Goal: Task Accomplishment & Management: Use online tool/utility

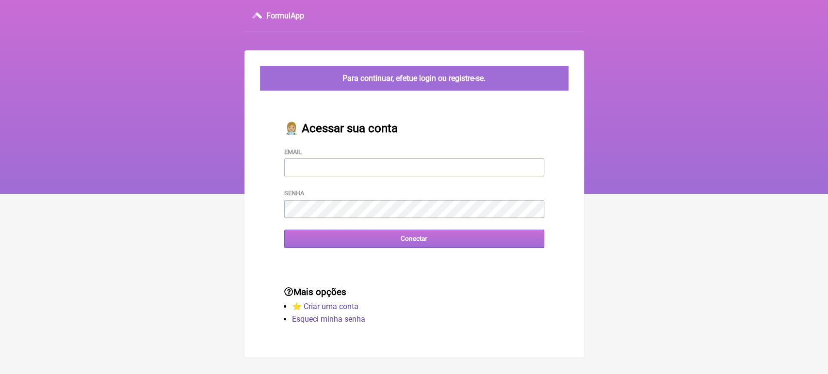
type input "[EMAIL_ADDRESS][DOMAIN_NAME]"
click at [345, 236] on input "Conectar" at bounding box center [414, 239] width 260 height 18
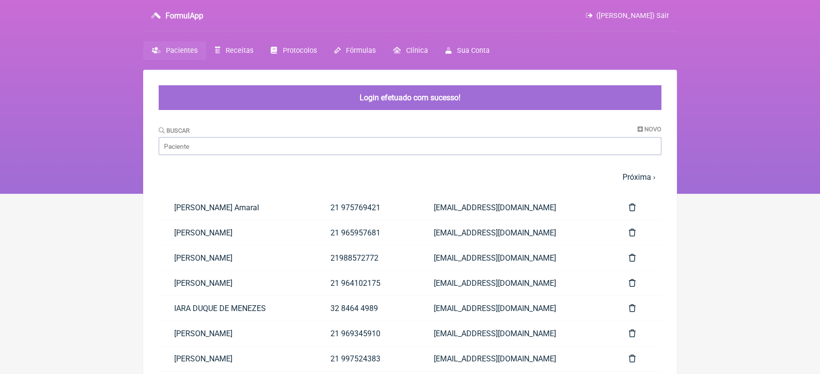
click at [315, 236] on link "[PERSON_NAME]" at bounding box center [237, 233] width 156 height 25
click at [235, 147] on input "Buscar" at bounding box center [410, 146] width 502 height 18
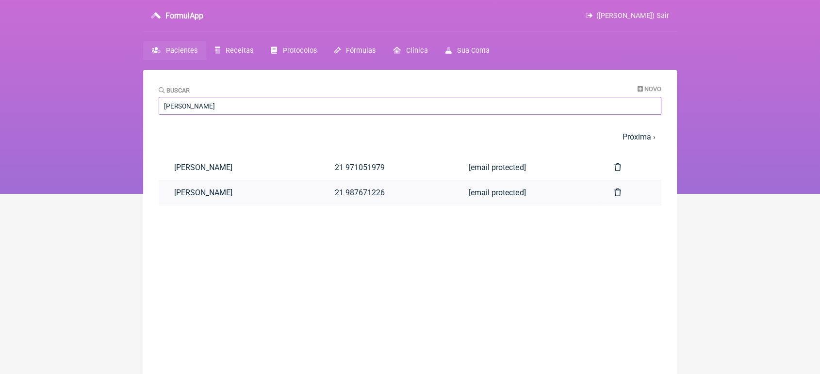
type input "Pedro j"
click at [233, 190] on link "[PERSON_NAME]" at bounding box center [239, 192] width 161 height 25
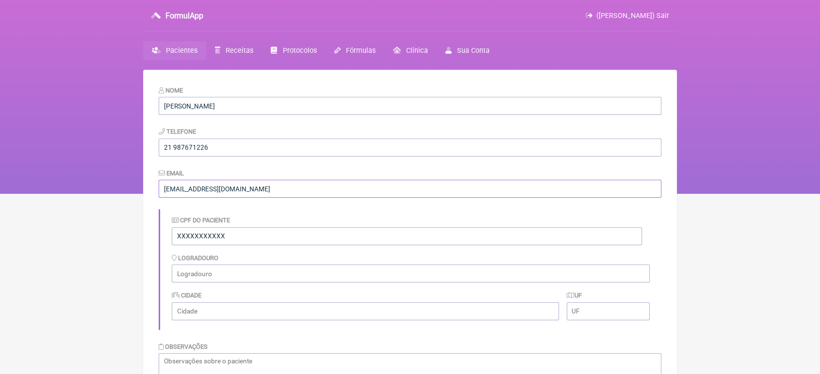
click at [233, 190] on input "[EMAIL_ADDRESS][DOMAIN_NAME]" at bounding box center [410, 189] width 502 height 18
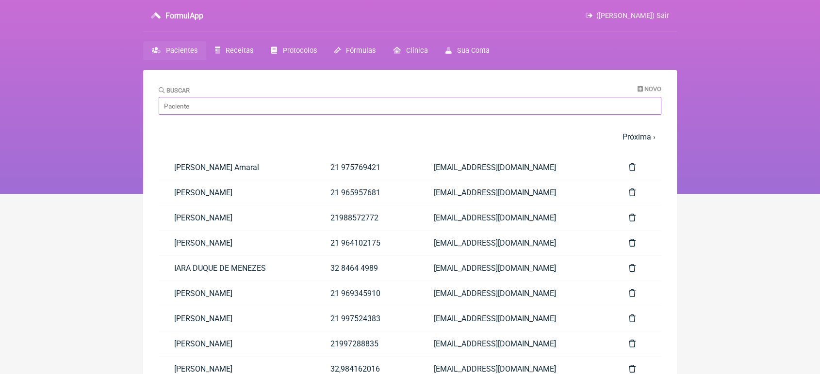
click at [194, 110] on input "Buscar" at bounding box center [410, 106] width 502 height 18
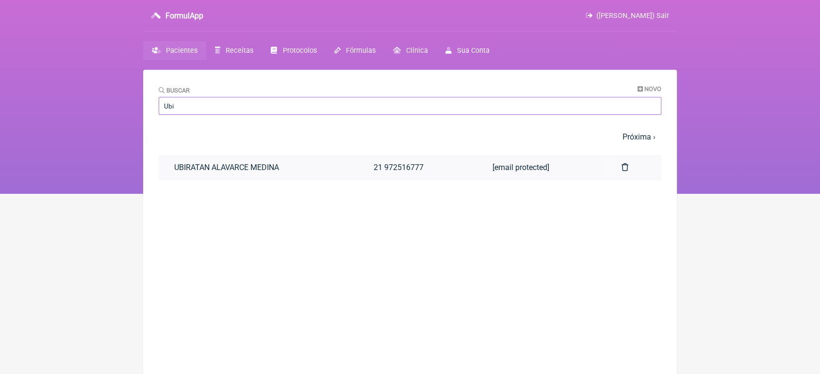
type input "Ubi"
click at [262, 163] on link "UBIRATAN ALAVARCE MEDINA" at bounding box center [258, 167] width 199 height 25
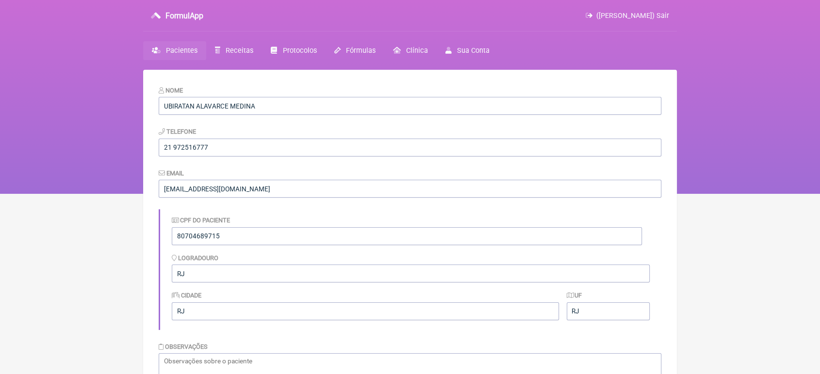
click at [819, 57] on nav "FormulApp (VINICIUS VIEIRA PASCHOAL) Sair Pacientes Receitas Protocolos Fórmula…" at bounding box center [410, 97] width 820 height 194
drag, startPoint x: 819, startPoint y: 57, endPoint x: 826, endPoint y: 212, distance: 154.9
click at [819, 194] on html "FormulApp (VINICIUS VIEIRA PASCHOAL) Sair Pacientes Receitas Protocolos Fórmula…" at bounding box center [410, 97] width 820 height 194
click at [241, 49] on span "Receitas" at bounding box center [240, 51] width 28 height 8
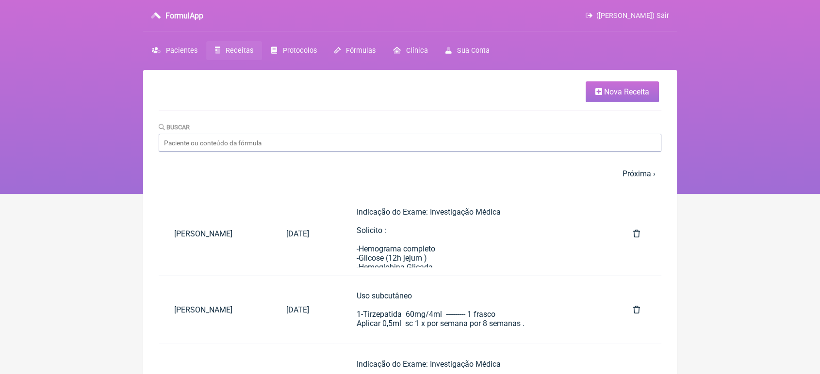
click at [608, 90] on span "Nova Receita" at bounding box center [626, 91] width 45 height 9
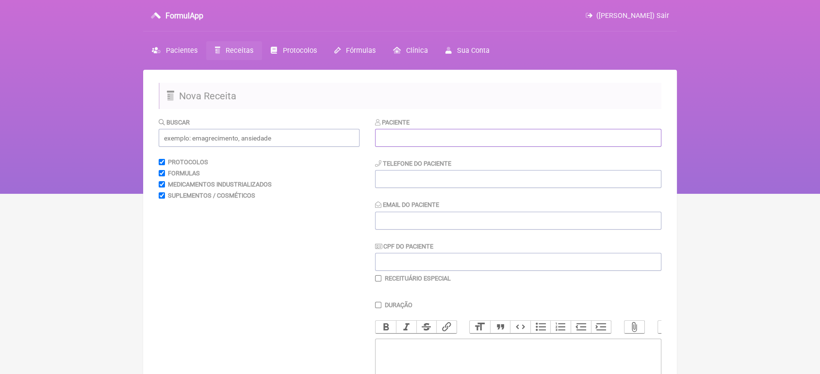
click at [480, 139] on input "text" at bounding box center [518, 138] width 286 height 18
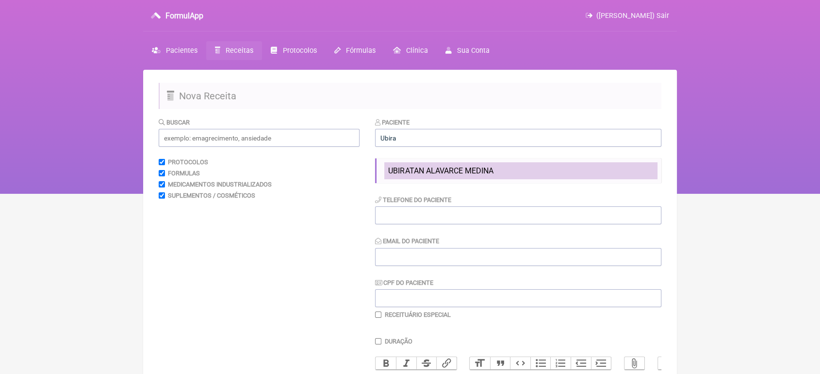
click at [486, 178] on li "UBIRATAN ALAVARCE MEDINA" at bounding box center [520, 170] width 273 height 17
type input "UBIRATAN ALAVARCE MEDINA"
type input "21 972516777"
type input "[EMAIL_ADDRESS][DOMAIN_NAME]"
type input "80704689715"
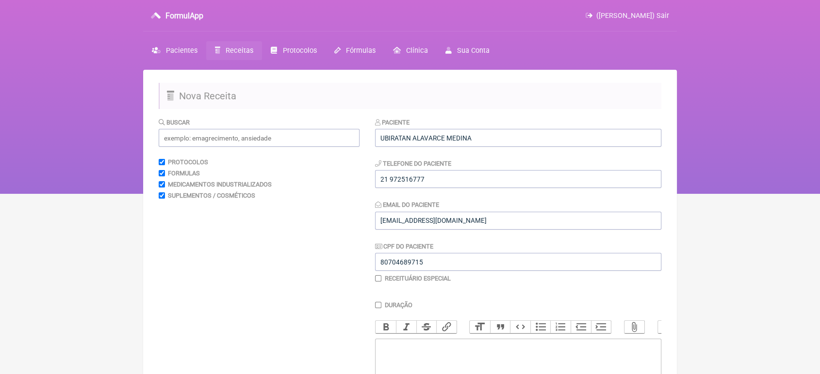
click at [375, 282] on input "checkbox" at bounding box center [378, 278] width 6 height 6
checkbox input "true"
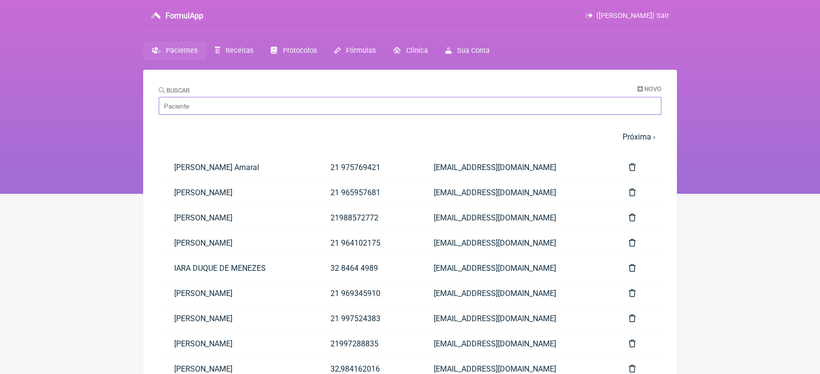
click at [244, 104] on input "Buscar" at bounding box center [410, 106] width 502 height 18
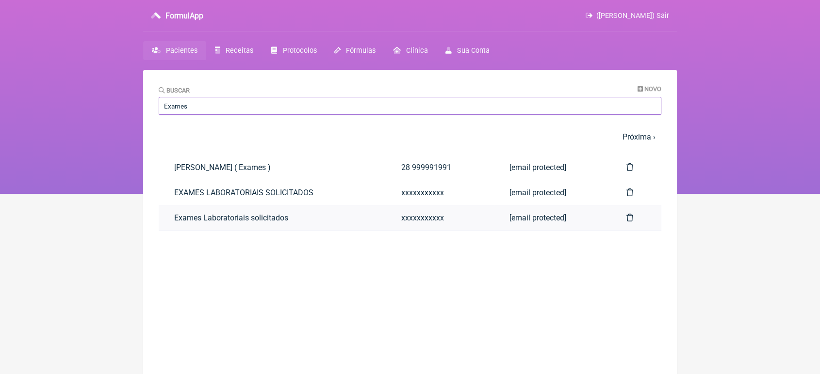
type input "Exames"
click at [201, 225] on link "Exames Laboratoriais solicitados" at bounding box center [272, 218] width 227 height 25
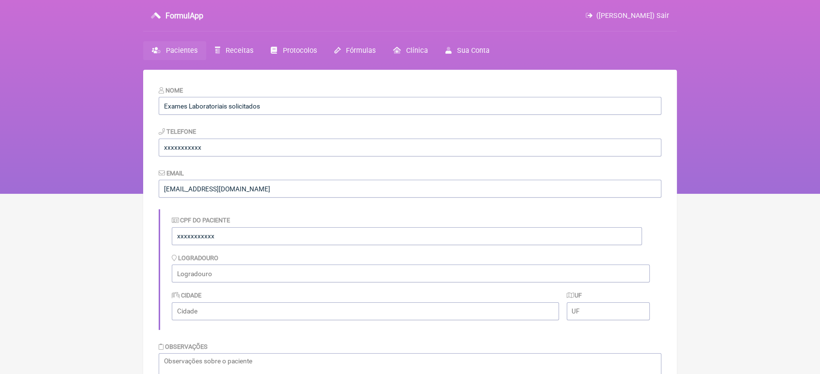
scroll to position [434, 0]
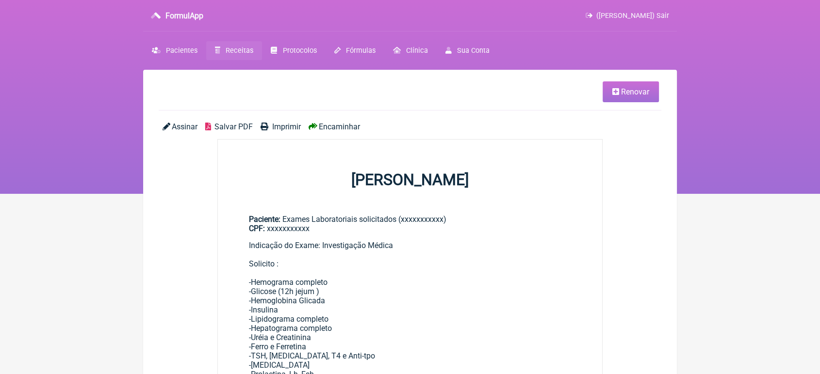
click at [636, 94] on span "Renovar" at bounding box center [635, 91] width 28 height 9
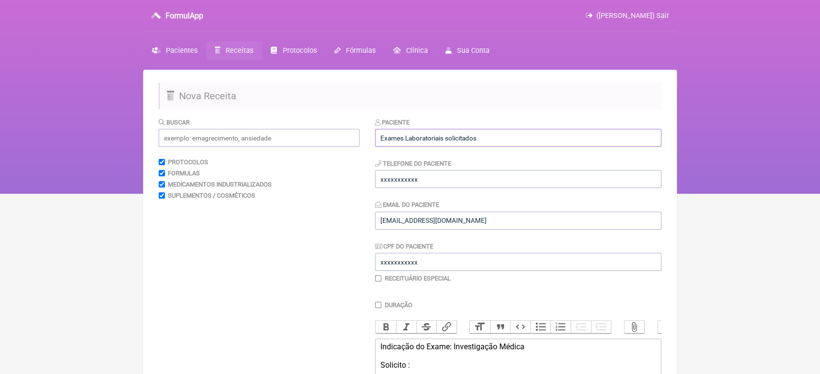
click at [518, 133] on input "Exames Laboratoriais solicitados" at bounding box center [518, 138] width 286 height 18
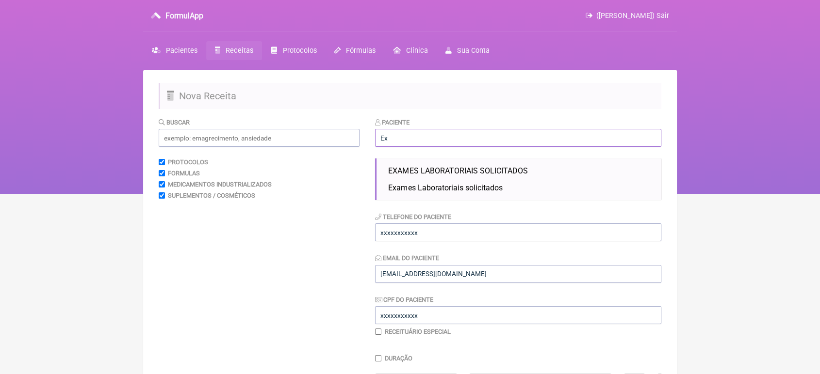
type input "E"
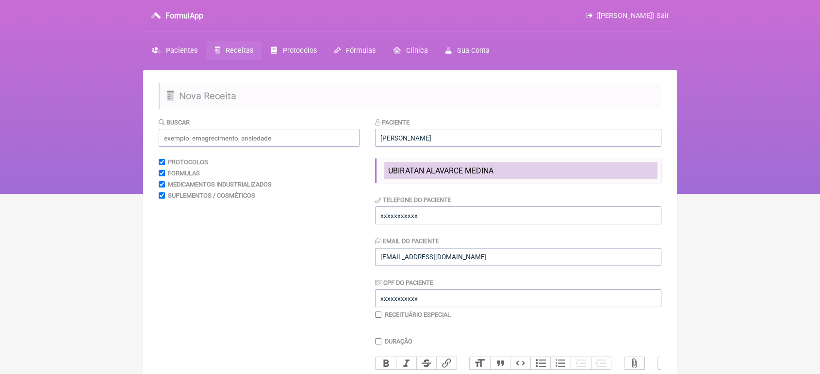
click at [486, 173] on span "UBIRATAN ALAVARCE MEDINA" at bounding box center [440, 170] width 105 height 9
type input "UBIRATAN ALAVARCE MEDINA"
type input "21 972516777"
type input "[EMAIL_ADDRESS][DOMAIN_NAME]"
type input "80704689715"
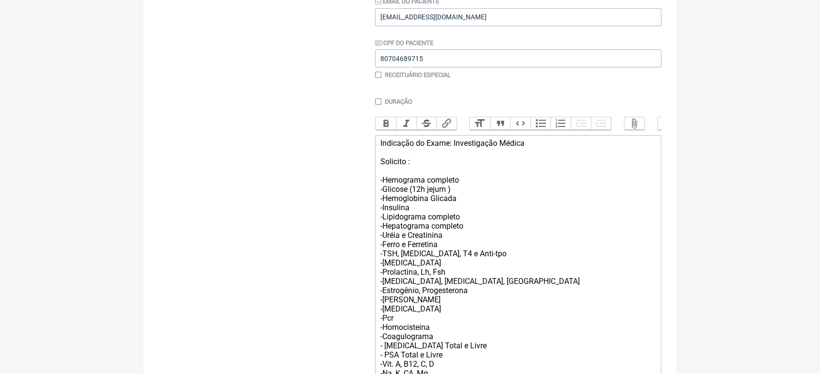
scroll to position [345, 0]
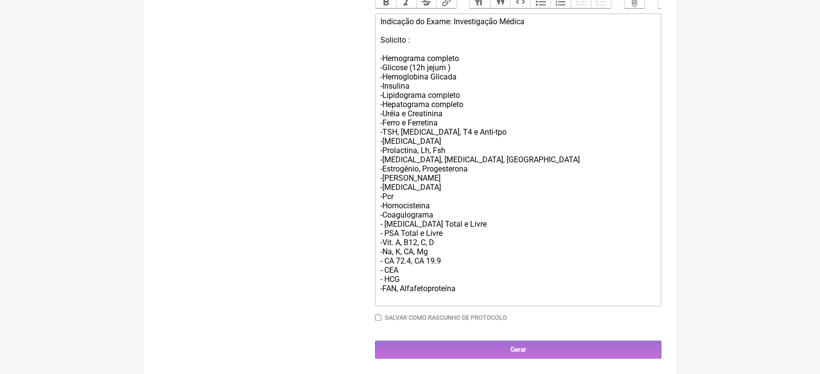
click at [470, 285] on div "Indicação do Exame: Investigação Médica Solicito : -Hemograma completo -Glicose…" at bounding box center [517, 160] width 275 height 286
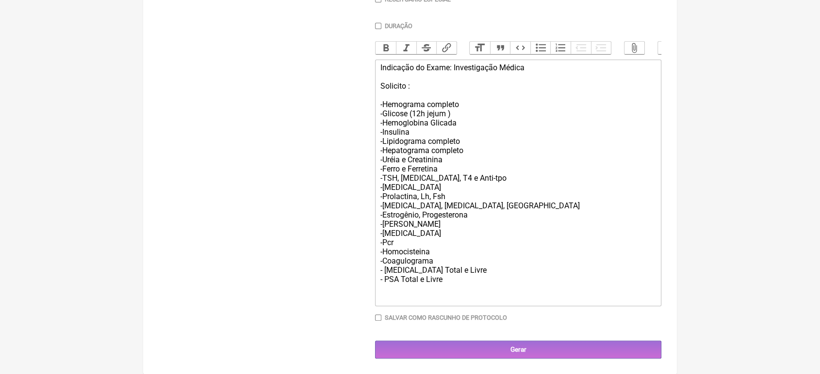
scroll to position [288, 0]
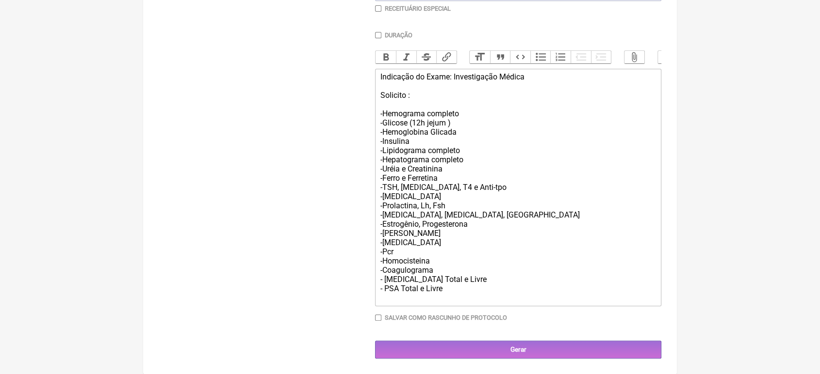
click at [450, 269] on div "Indicação do Exame: Investigação Médica Solicito : -Hemograma completo -Glicose…" at bounding box center [517, 187] width 275 height 230
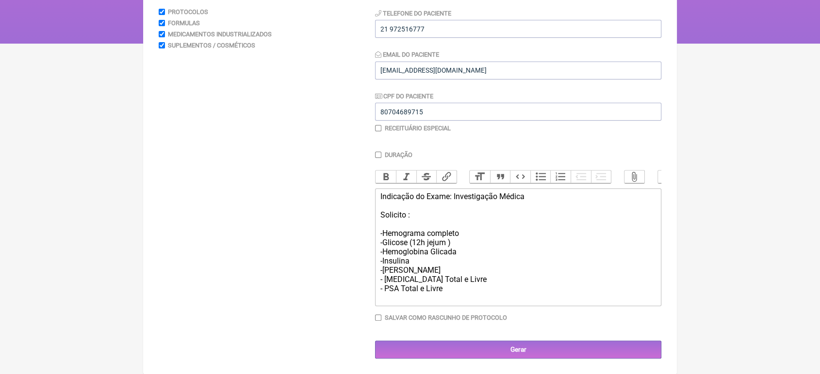
scroll to position [161, 0]
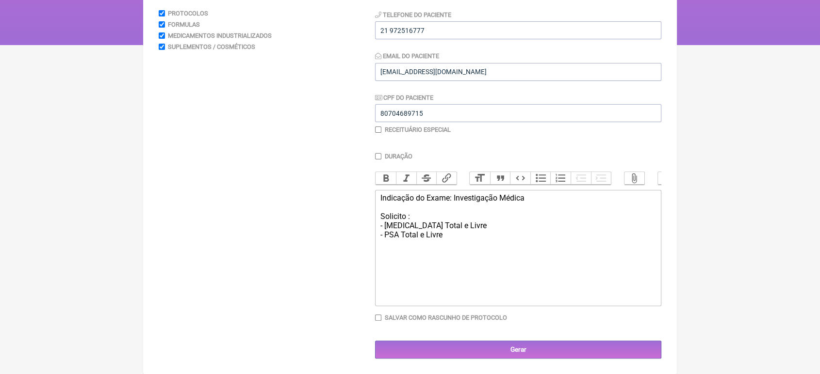
type trix-editor "<div>Indicação do Exame: Investigação Médica<br><br>Solicito :&nbsp;<br>- [MEDI…"
click at [450, 269] on trix-editor "Indicação do Exame: Investigação Médica Solicito : - [MEDICAL_DATA] Total e Liv…" at bounding box center [518, 248] width 286 height 116
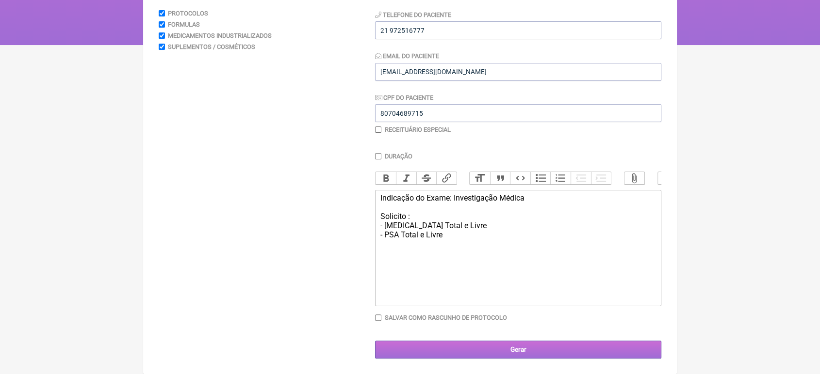
click at [556, 344] on input "Gerar" at bounding box center [518, 350] width 286 height 18
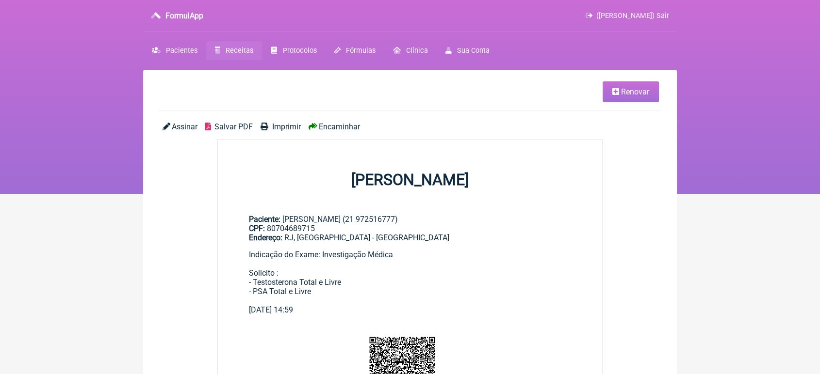
click at [281, 131] on span "Imprimir" at bounding box center [286, 126] width 29 height 9
click at [333, 127] on span "Encaminhar" at bounding box center [339, 126] width 41 height 9
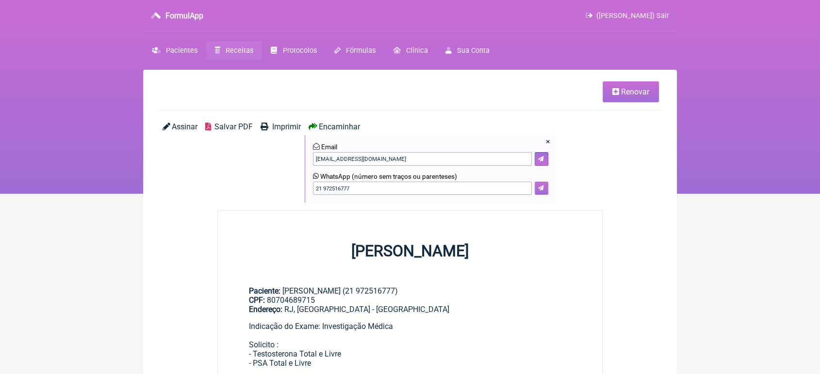
click at [537, 189] on button at bounding box center [541, 189] width 14 height 14
